Goal: Transaction & Acquisition: Purchase product/service

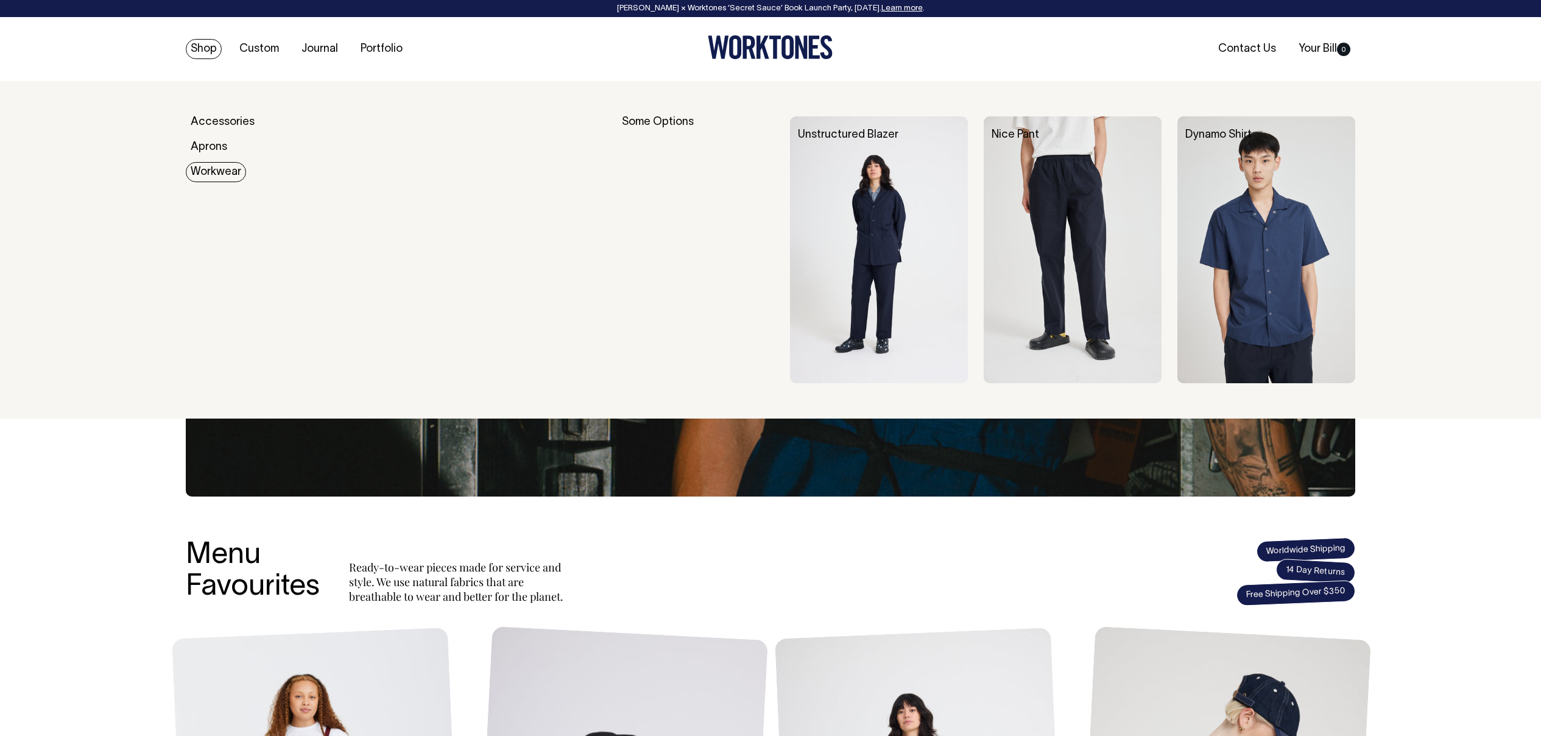
click at [846, 225] on img at bounding box center [879, 249] width 178 height 267
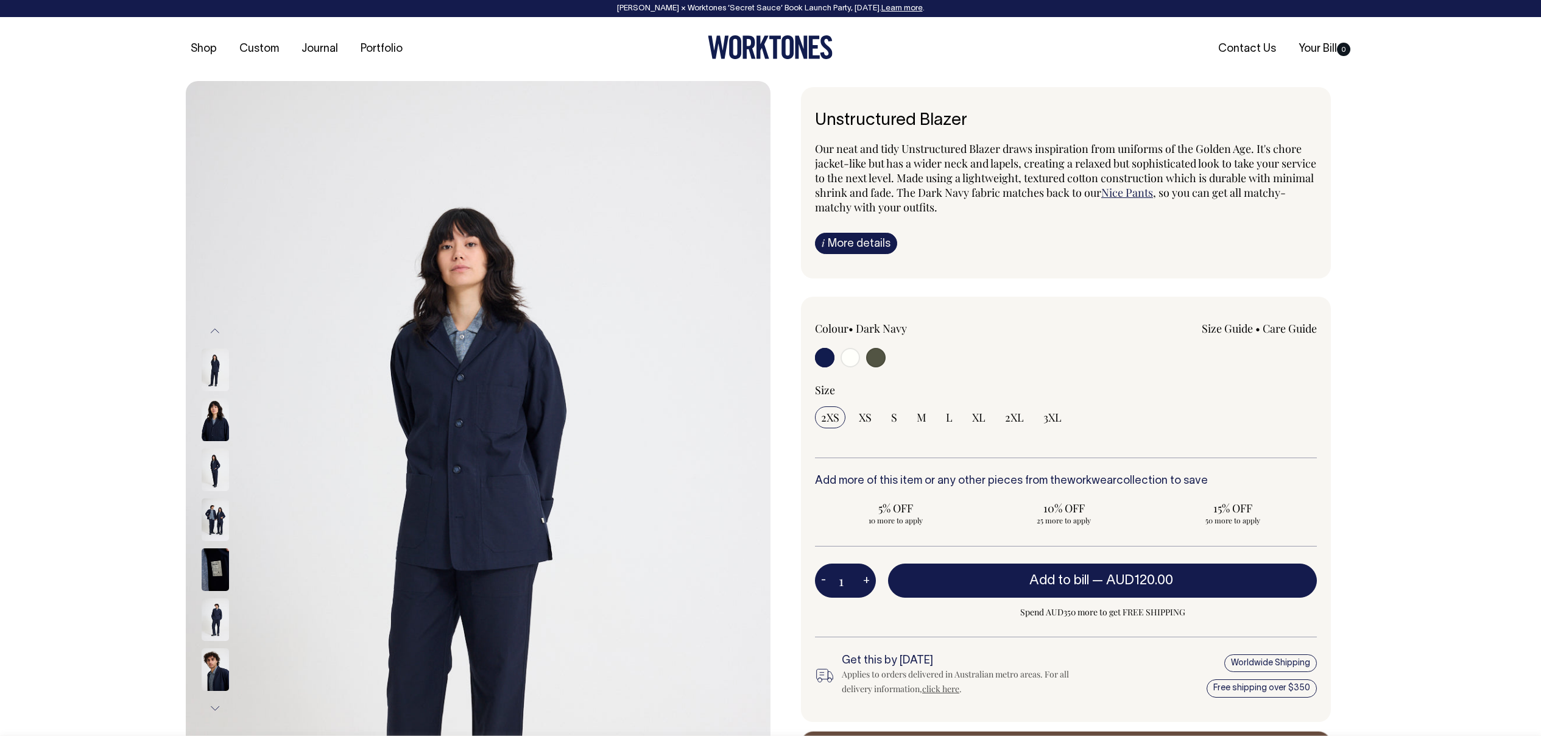
click at [849, 356] on input "radio" at bounding box center [849, 357] width 19 height 19
radio input "true"
radio input "false"
radio input "true"
select select "Off-White"
